Goal: Task Accomplishment & Management: Manage account settings

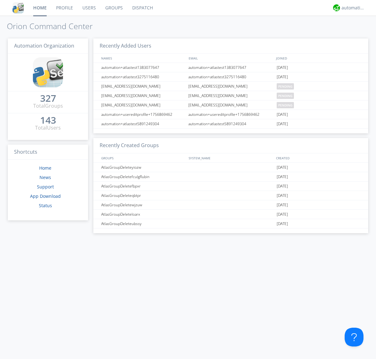
click at [89, 8] on link "Users" at bounding box center [89, 8] width 23 height 16
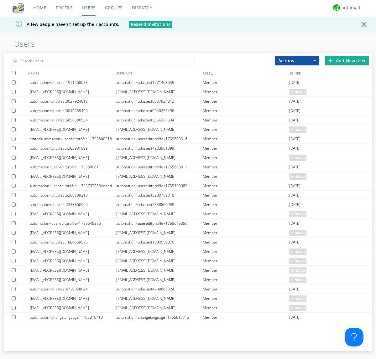
click at [347, 60] on div "Add New User" at bounding box center [347, 60] width 44 height 9
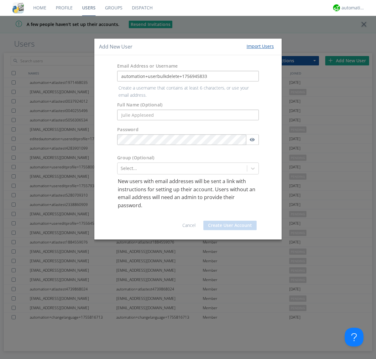
type input "automation+userbulkdelete+1756945833"
click at [230, 221] on button "Create User Account" at bounding box center [229, 225] width 53 height 9
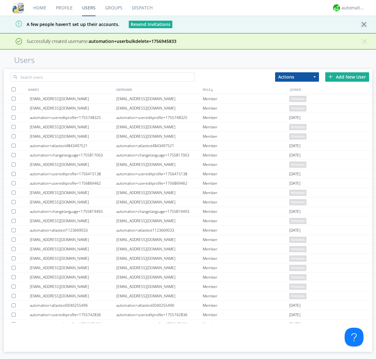
click at [347, 77] on div "Add New User" at bounding box center [347, 76] width 44 height 9
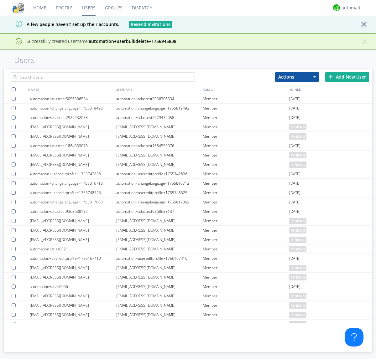
click at [347, 77] on div "Add New User" at bounding box center [347, 76] width 44 height 9
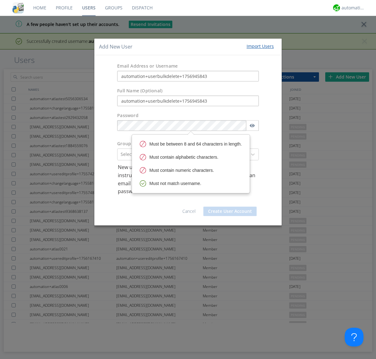
click at [230, 211] on button "Create User Account" at bounding box center [229, 211] width 53 height 9
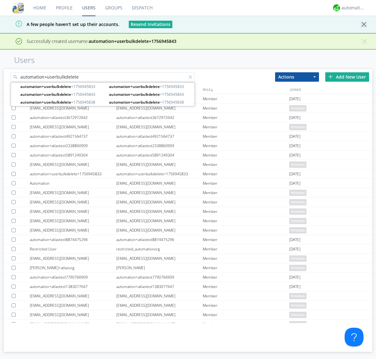
type input "automation+userbulkdelete"
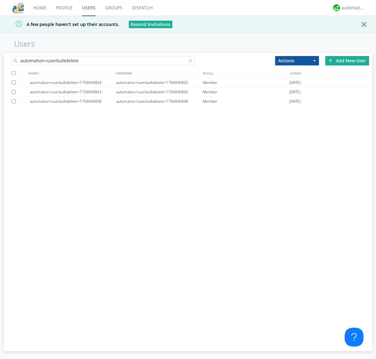
click at [13, 73] on div at bounding box center [14, 73] width 4 height 4
click at [297, 60] on button "Actions" at bounding box center [297, 60] width 44 height 9
click at [0, 0] on link "Delete User" at bounding box center [0, 0] width 0 height 0
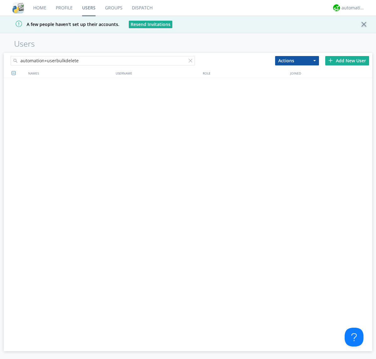
click at [192, 62] on div at bounding box center [192, 62] width 6 height 6
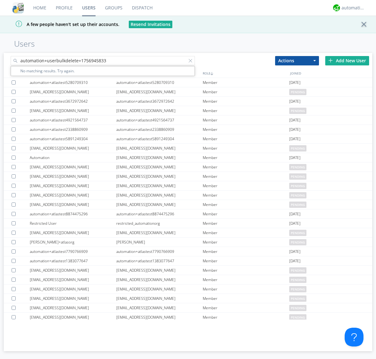
type input "automation+userbulkdelete+1756945833"
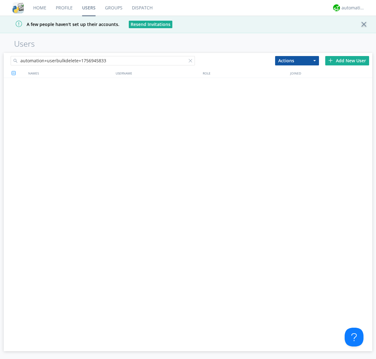
click at [192, 62] on div at bounding box center [192, 62] width 6 height 6
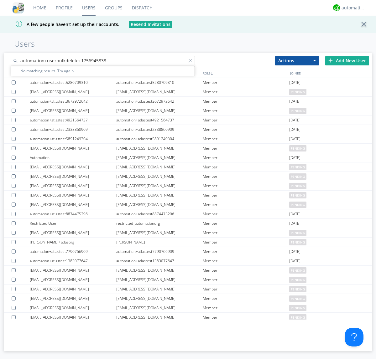
type input "automation+userbulkdelete+1756945838"
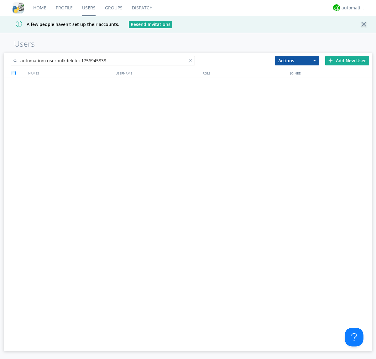
click at [192, 62] on div at bounding box center [192, 62] width 6 height 6
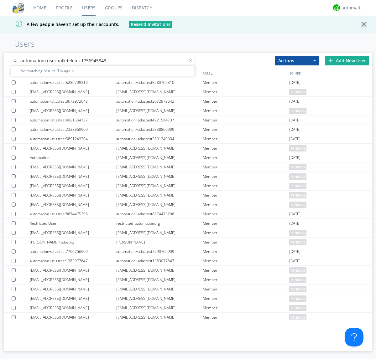
type input "automation+userbulkdelete+1756945843"
